Goal: Task Accomplishment & Management: Use online tool/utility

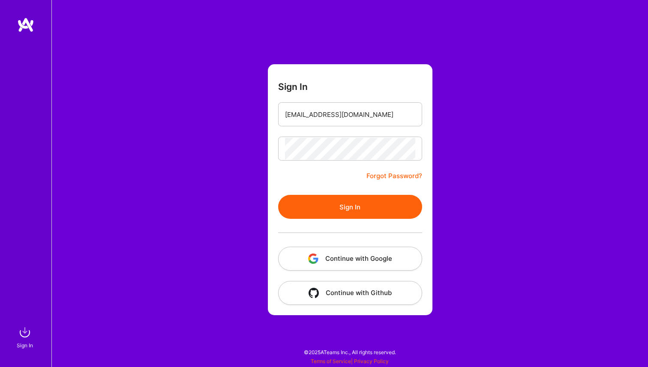
click at [352, 209] on button "Sign In" at bounding box center [350, 207] width 144 height 24
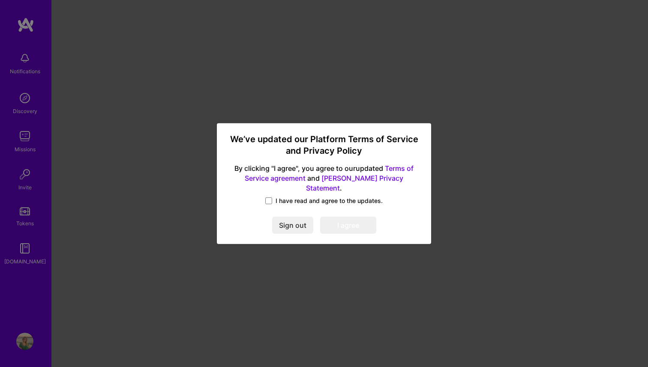
click at [288, 197] on span "I have read and agree to the updates." at bounding box center [329, 201] width 107 height 9
click at [0, 0] on input "I have read and agree to the updates." at bounding box center [0, 0] width 0 height 0
click at [353, 222] on button "I agree" at bounding box center [348, 225] width 56 height 17
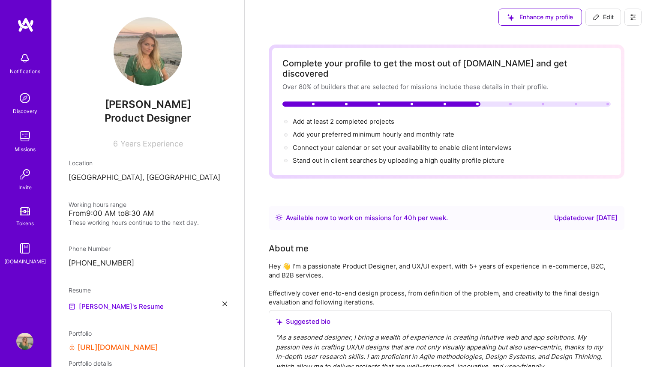
click at [24, 247] on img at bounding box center [24, 248] width 17 height 17
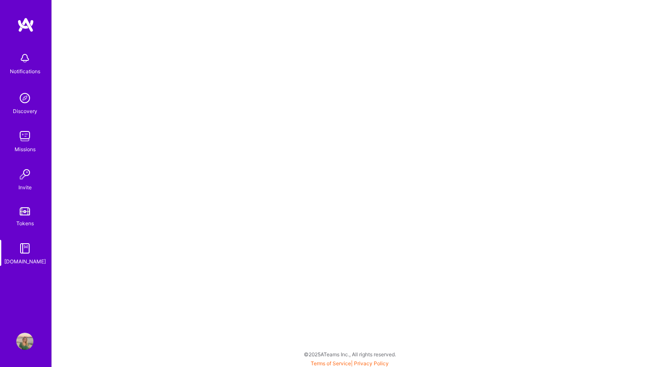
click at [25, 217] on link "Tokens" at bounding box center [24, 216] width 53 height 24
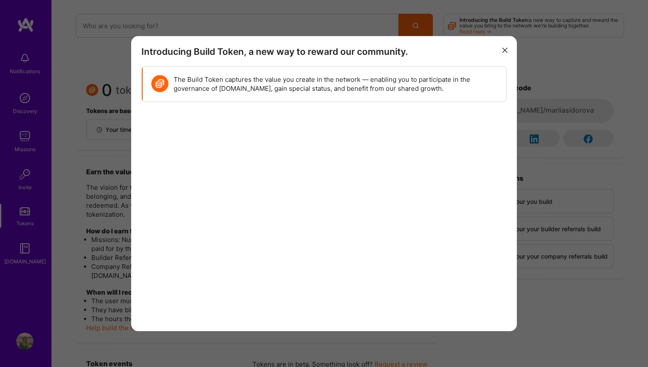
click at [503, 45] on button "modal" at bounding box center [505, 50] width 10 height 14
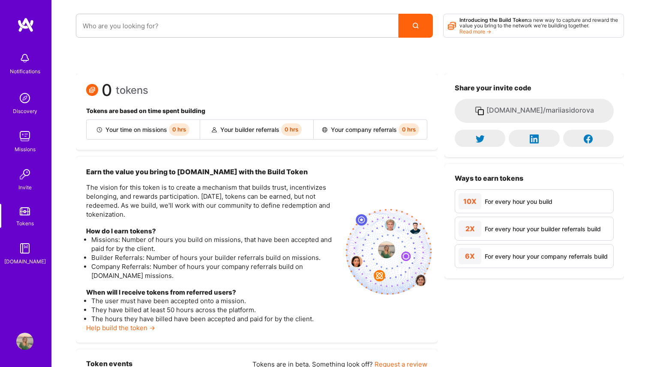
click at [25, 178] on img at bounding box center [24, 174] width 17 height 17
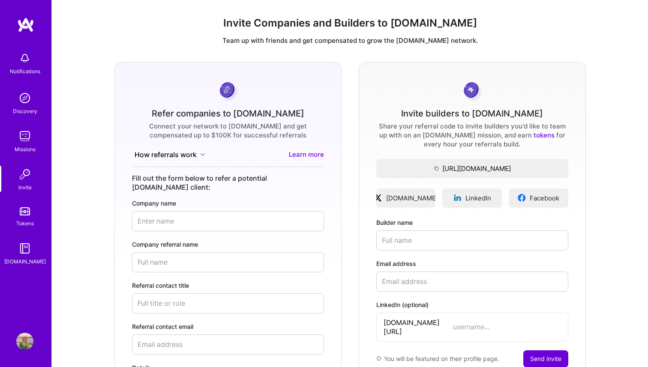
click at [20, 135] on img at bounding box center [24, 136] width 17 height 17
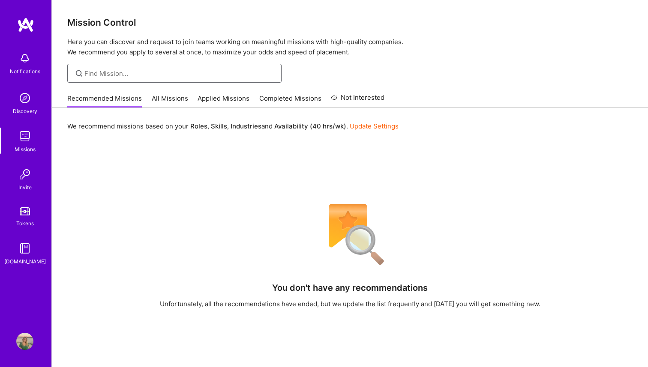
click at [87, 75] on input at bounding box center [179, 73] width 191 height 9
type input "ux"
click at [161, 96] on link "All Missions" at bounding box center [170, 101] width 36 height 14
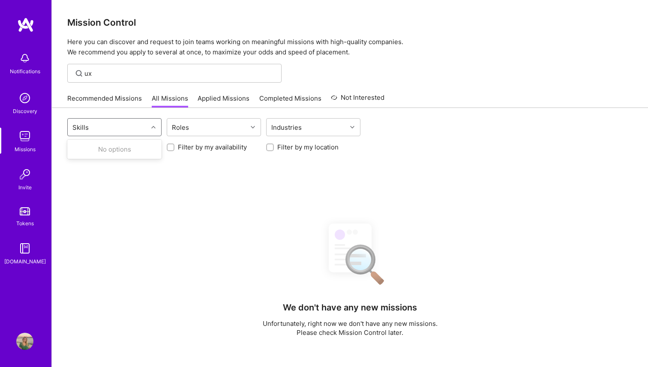
click at [117, 128] on div "Skills" at bounding box center [108, 127] width 80 height 17
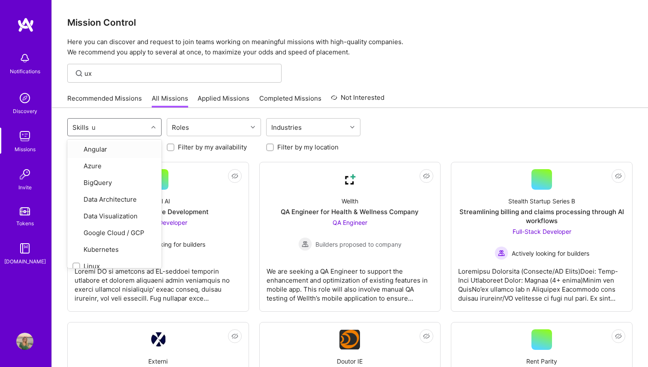
type input "ux"
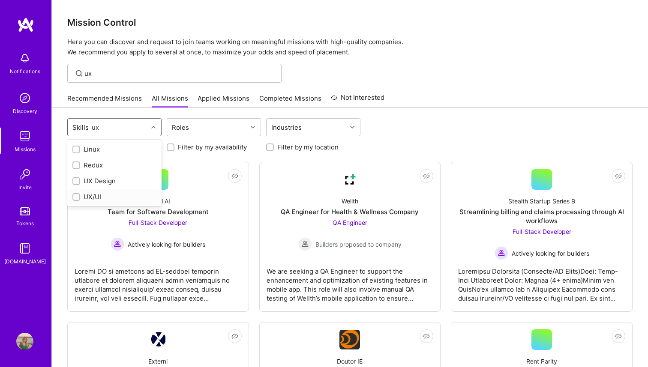
click at [104, 198] on div "UX/UI" at bounding box center [114, 197] width 84 height 9
checkbox input "true"
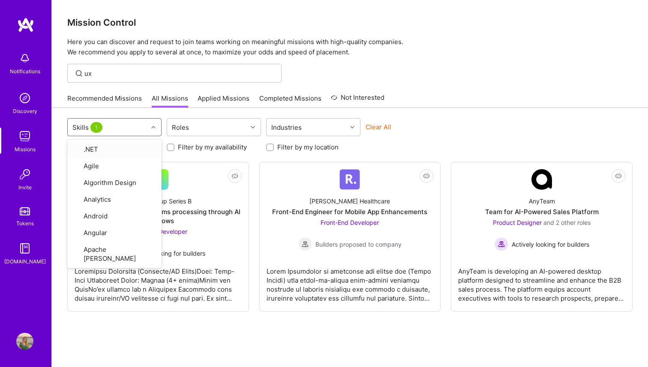
click at [210, 111] on div "option UX/UI, selected. option .NET focused, 1 of 86. 86 results available. Use…" at bounding box center [350, 255] width 596 height 294
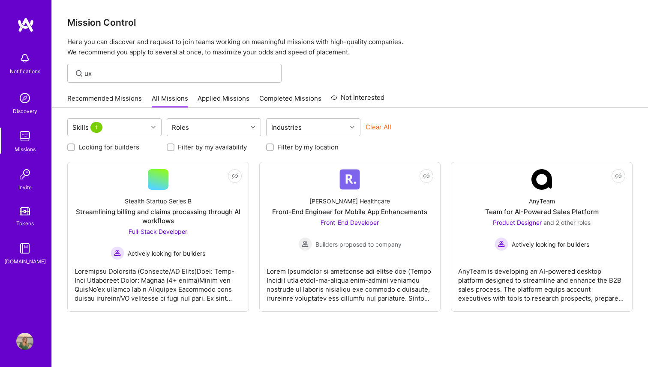
click at [18, 23] on img at bounding box center [25, 24] width 17 height 15
